Goal: Navigation & Orientation: Find specific page/section

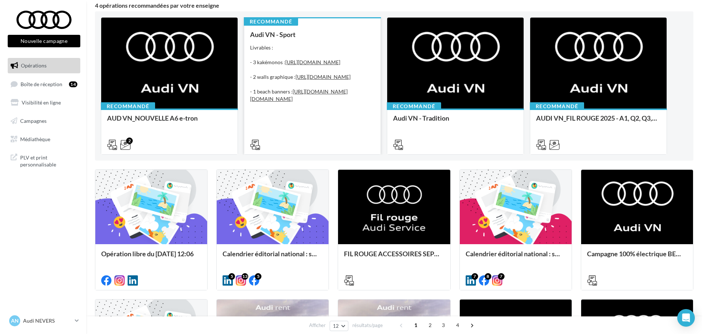
scroll to position [73, 0]
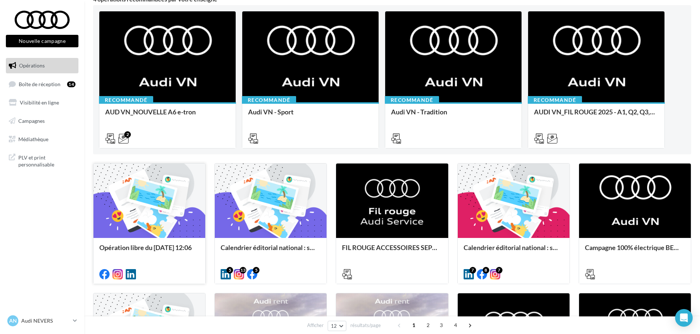
click at [138, 207] on div at bounding box center [149, 200] width 112 height 75
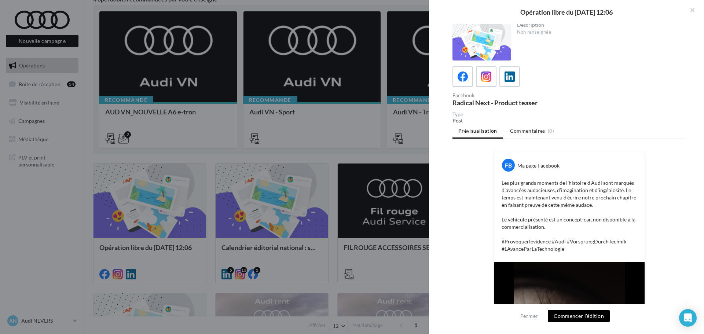
scroll to position [0, 0]
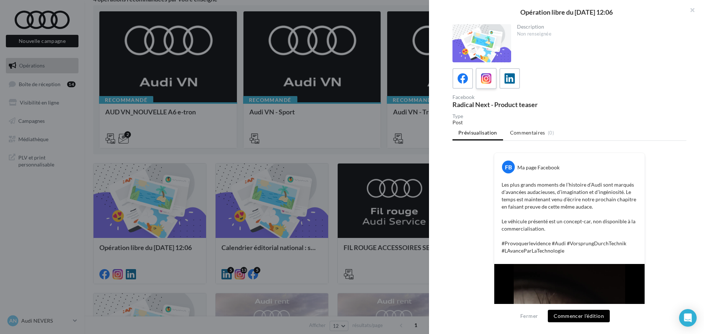
click at [489, 77] on icon at bounding box center [486, 78] width 11 height 11
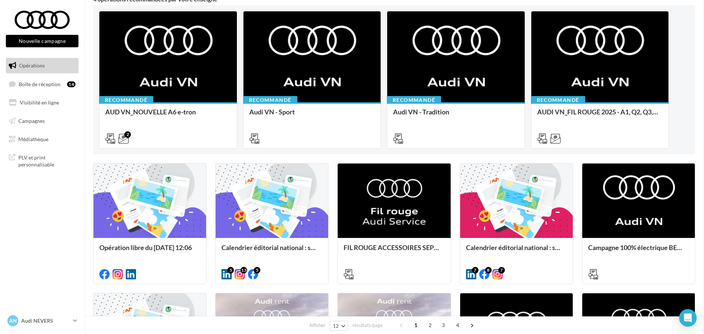
click at [279, 195] on div at bounding box center [271, 200] width 112 height 75
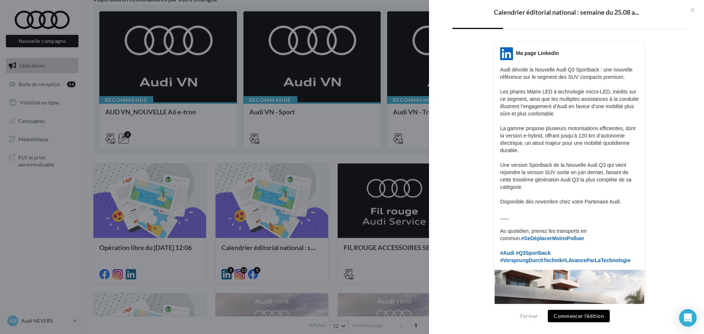
scroll to position [37, 0]
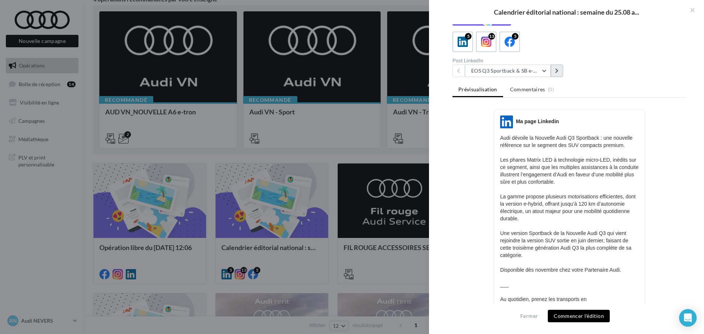
click at [561, 75] on button at bounding box center [557, 71] width 12 height 12
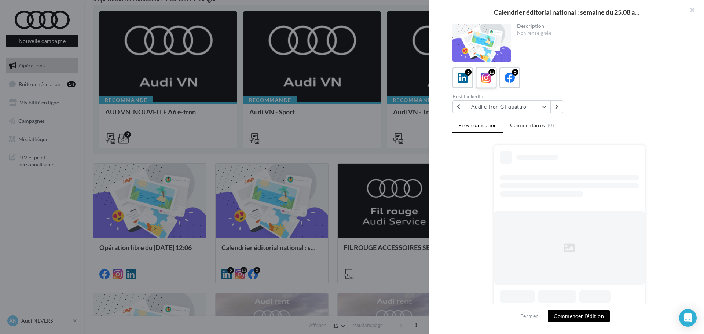
click at [479, 72] on label "13" at bounding box center [485, 77] width 21 height 21
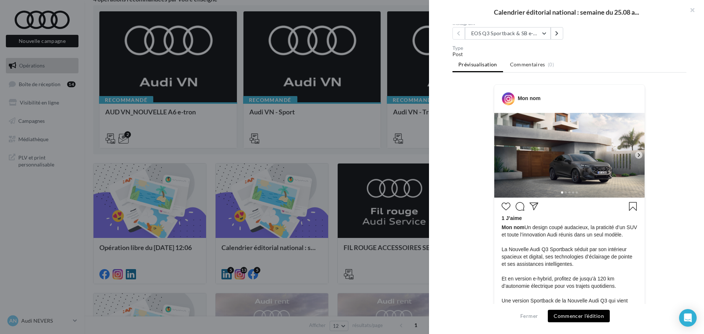
scroll to position [37, 0]
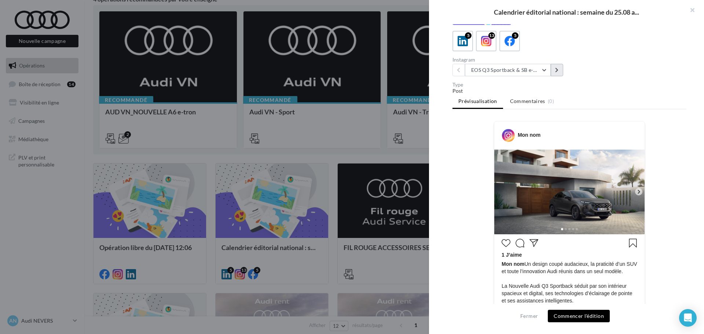
click at [554, 69] on button at bounding box center [557, 70] width 12 height 12
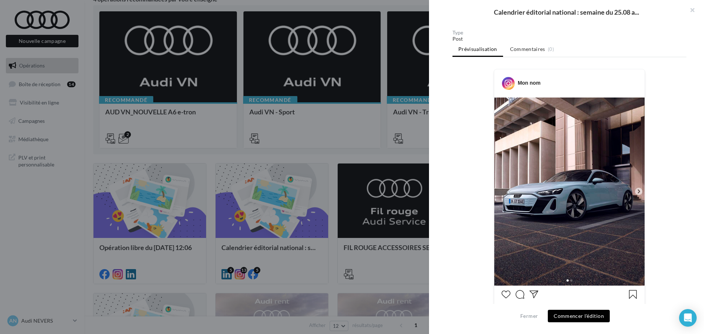
scroll to position [19, 0]
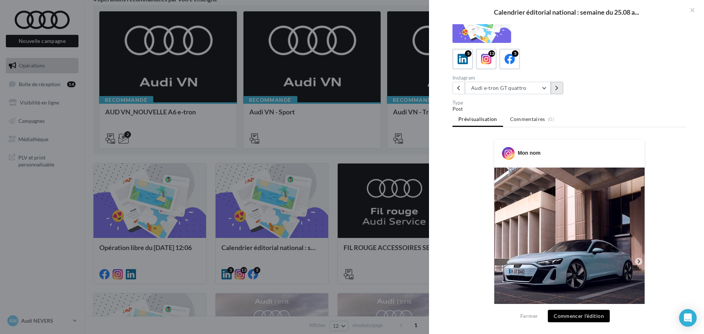
click at [559, 84] on button at bounding box center [557, 88] width 12 height 12
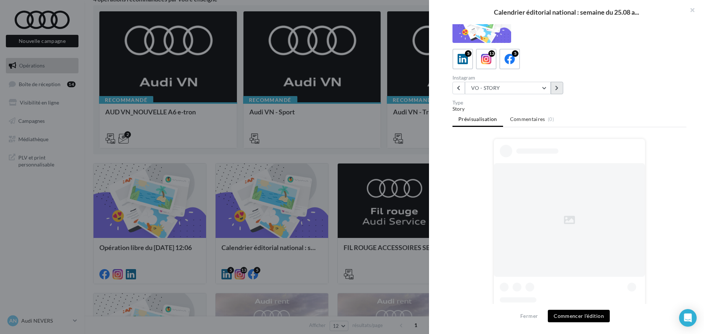
click at [559, 84] on button at bounding box center [557, 88] width 12 height 12
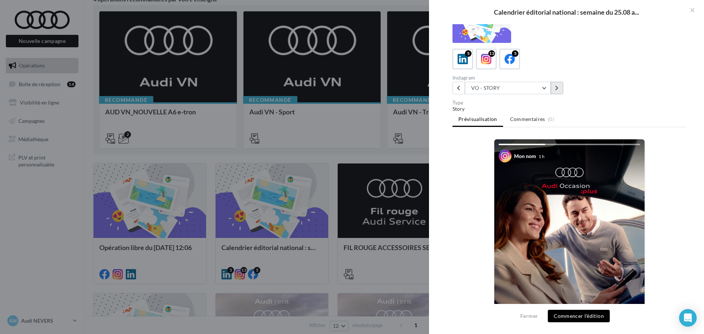
click at [557, 82] on button at bounding box center [557, 88] width 12 height 12
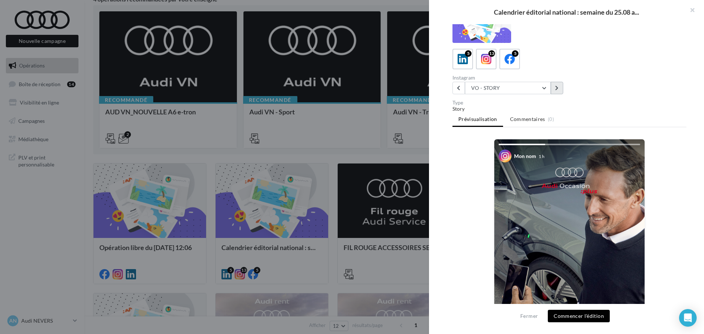
click at [557, 87] on icon at bounding box center [556, 87] width 3 height 5
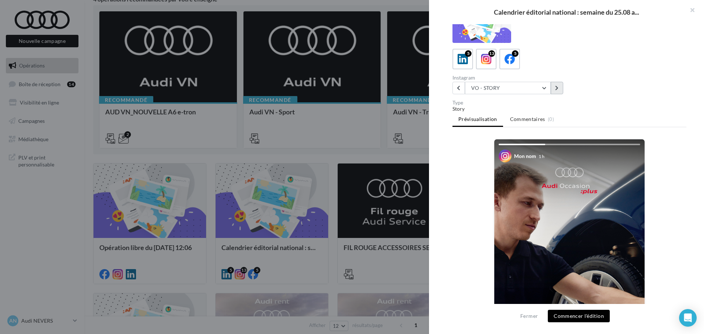
click at [557, 87] on icon at bounding box center [556, 87] width 3 height 5
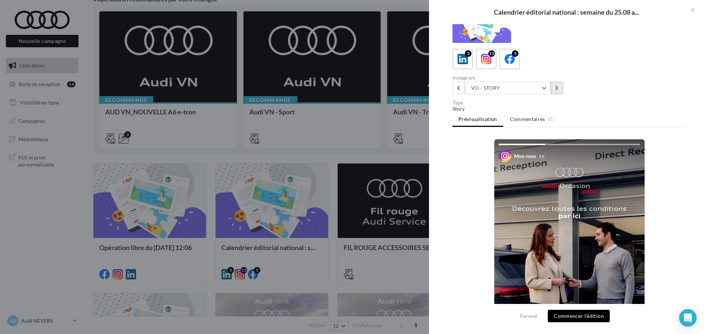
click at [557, 87] on icon at bounding box center [556, 87] width 3 height 5
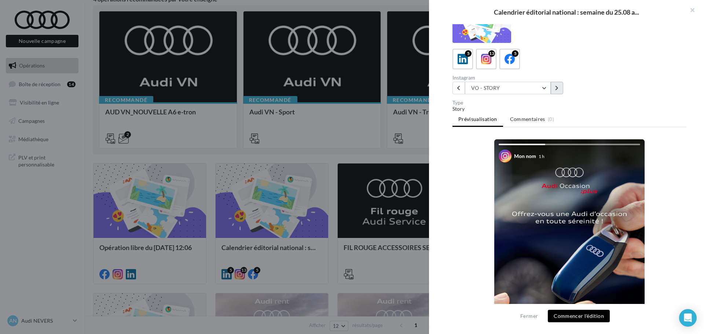
click at [557, 87] on icon at bounding box center [556, 87] width 3 height 5
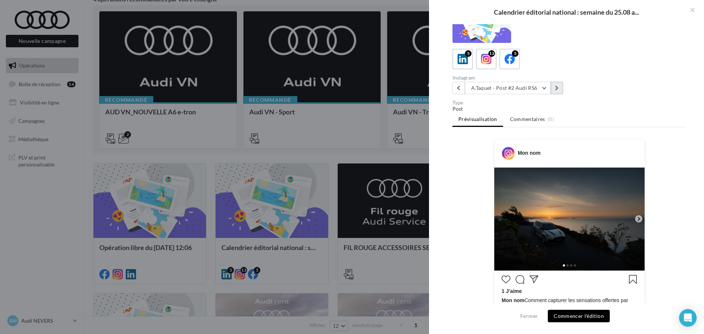
drag, startPoint x: 557, startPoint y: 87, endPoint x: 592, endPoint y: 80, distance: 35.4
click at [592, 80] on div "Instagram A.Taquet - Post #2 Audi RS6 EOS Q3 Sportback & SB e-Hybrid Audi e-tro…" at bounding box center [572, 84] width 240 height 19
click at [559, 87] on button at bounding box center [557, 88] width 12 height 12
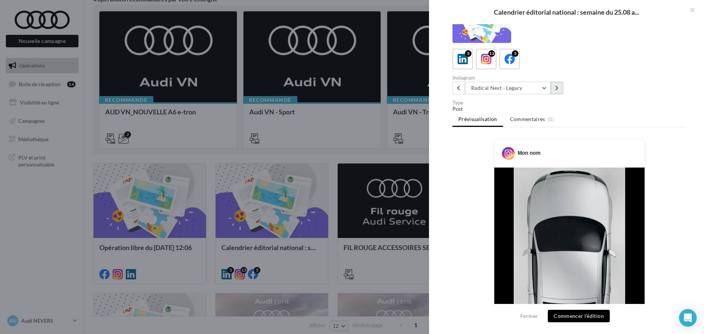
click at [559, 87] on button at bounding box center [557, 88] width 12 height 12
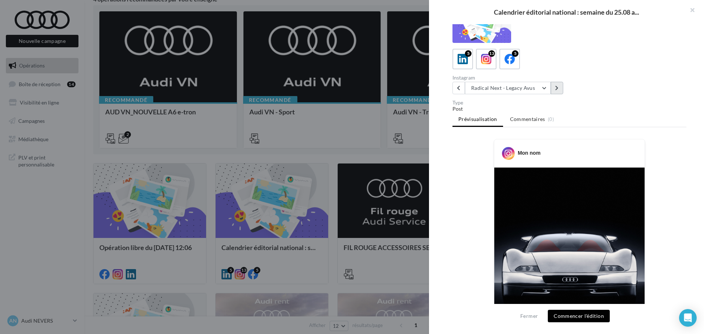
click at [559, 87] on button at bounding box center [557, 88] width 12 height 12
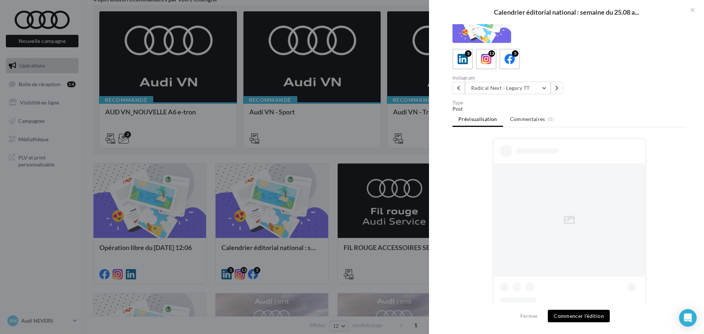
click at [267, 109] on div at bounding box center [352, 167] width 704 height 334
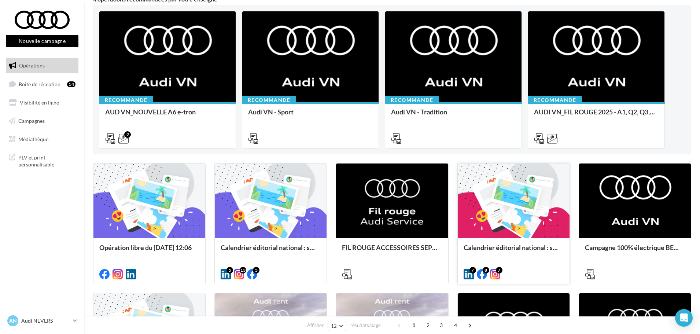
click at [489, 216] on div at bounding box center [514, 200] width 112 height 75
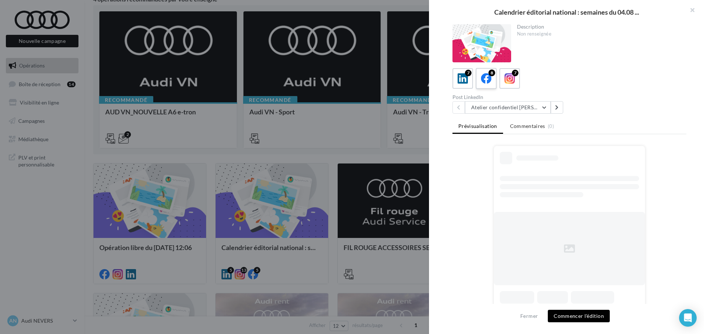
click at [480, 75] on div "8" at bounding box center [486, 79] width 14 height 14
click at [326, 148] on div at bounding box center [352, 167] width 704 height 334
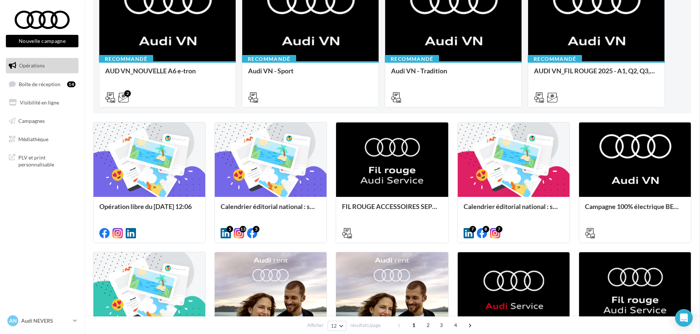
scroll to position [220, 0]
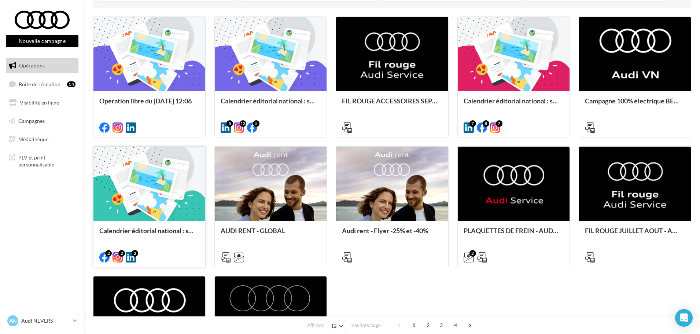
click at [159, 180] on div at bounding box center [149, 184] width 112 height 75
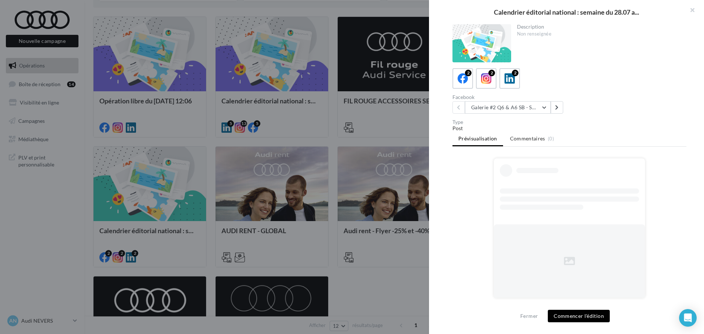
click at [189, 94] on div at bounding box center [352, 167] width 704 height 334
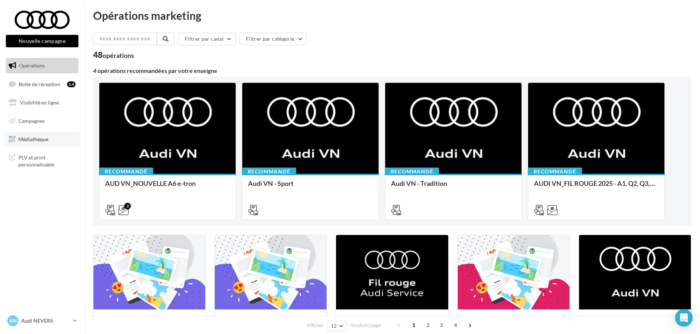
scroll to position [0, 0]
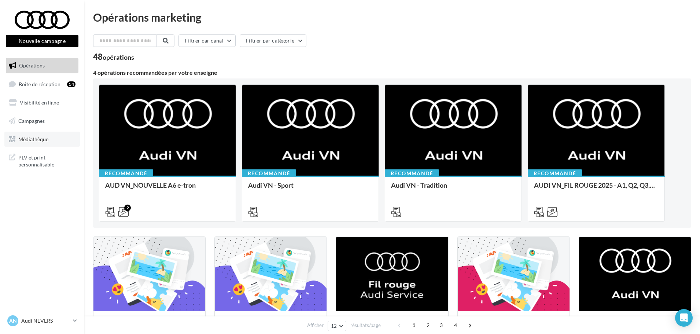
click at [43, 143] on link "Médiathèque" at bounding box center [42, 139] width 76 height 15
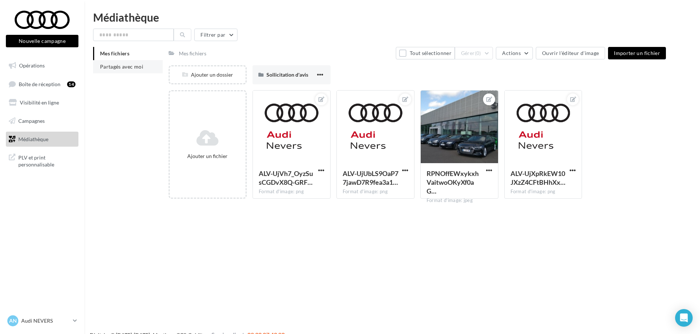
click at [132, 69] on span "Partagés avec moi" at bounding box center [121, 66] width 43 height 6
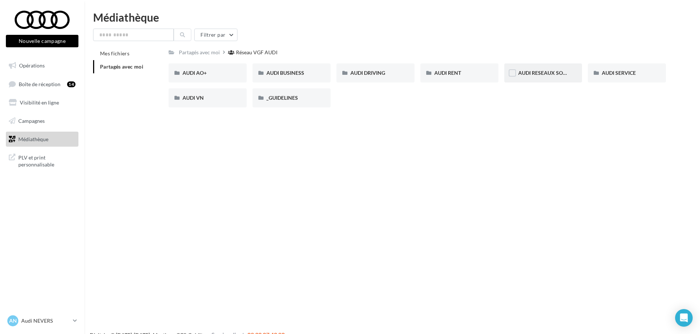
click at [549, 76] on div "AUDI RESEAUX SOCIAUX" at bounding box center [543, 72] width 50 height 7
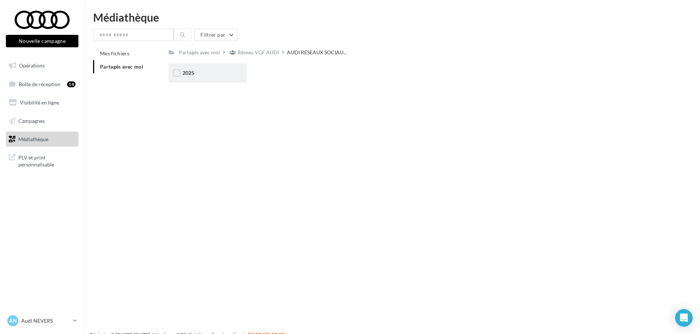
click at [211, 70] on div "2025" at bounding box center [208, 72] width 50 height 7
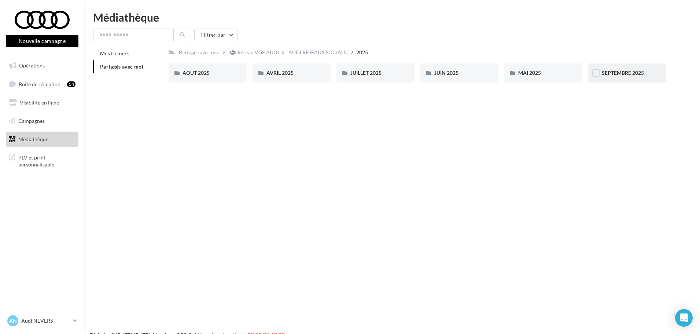
click at [651, 76] on div "SEPTEMBRE 2025" at bounding box center [627, 72] width 50 height 7
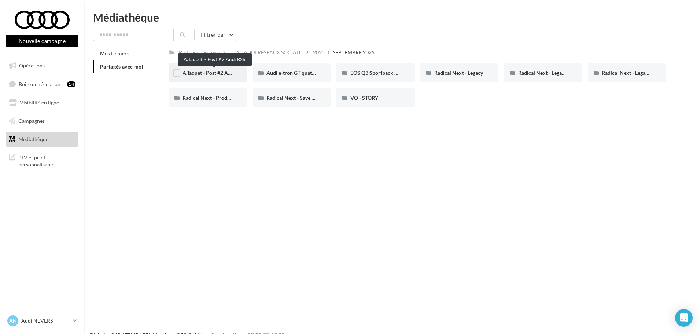
click at [214, 73] on span "A.Taquet - Post #2 Audi RS6" at bounding box center [214, 73] width 63 height 6
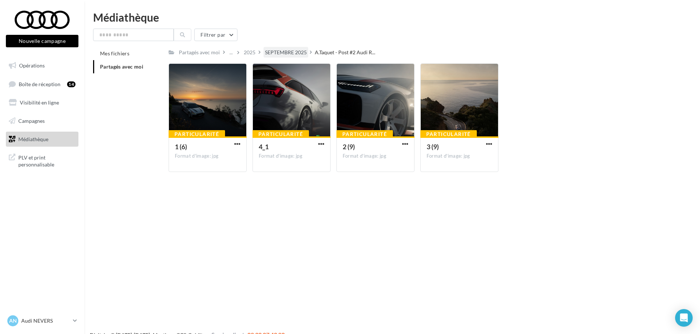
click at [296, 52] on div "SEPTEMBRE 2025" at bounding box center [286, 52] width 42 height 7
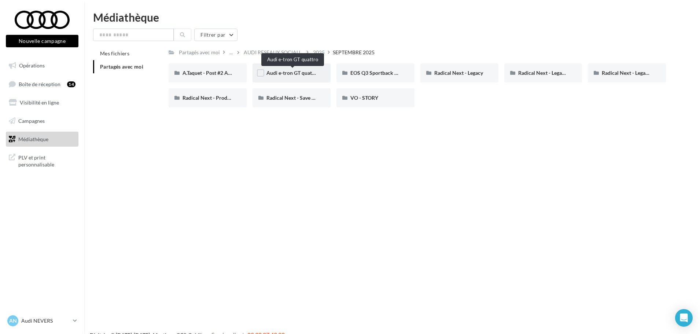
click at [293, 74] on span "Audi e-tron GT quattro" at bounding box center [293, 73] width 52 height 6
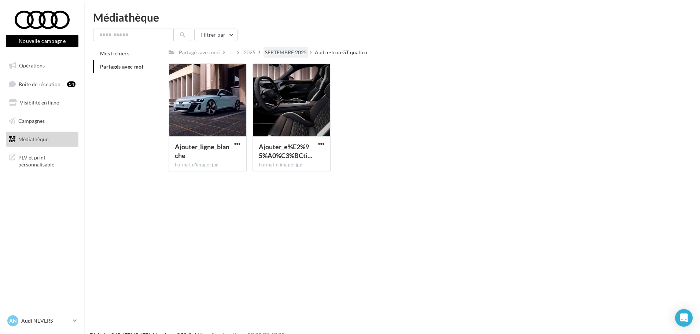
click at [299, 51] on div "SEPTEMBRE 2025" at bounding box center [286, 52] width 42 height 7
